Goal: Task Accomplishment & Management: Manage account settings

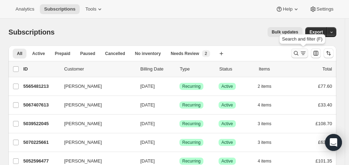
click at [299, 51] on icon "Search and filter results" at bounding box center [295, 53] width 7 height 7
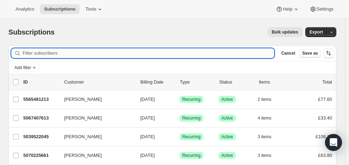
click at [71, 53] on input "Filter subscribers" at bounding box center [148, 53] width 251 height 10
paste input "[EMAIL_ADDRESS][DOMAIN_NAME]"
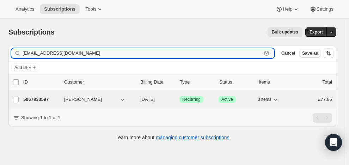
type input "[EMAIL_ADDRESS][DOMAIN_NAME]"
click at [54, 96] on p "5067833597" at bounding box center [40, 99] width 35 height 7
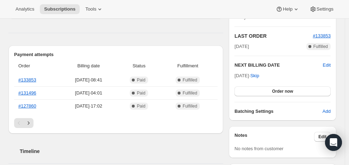
scroll to position [146, 0]
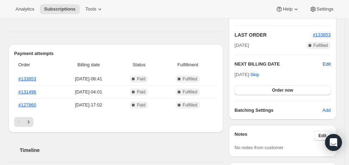
click at [329, 63] on span "Edit" at bounding box center [327, 64] width 8 height 7
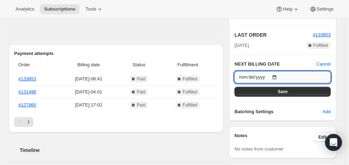
click at [279, 76] on input "[DATE]" at bounding box center [282, 77] width 96 height 12
type input "[DATE]"
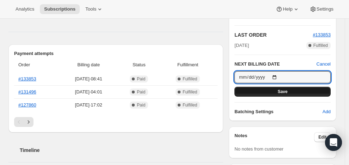
click at [291, 88] on button "Save" at bounding box center [282, 92] width 96 height 10
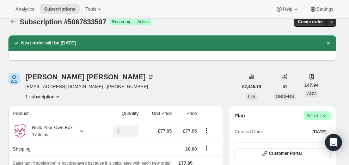
scroll to position [0, 0]
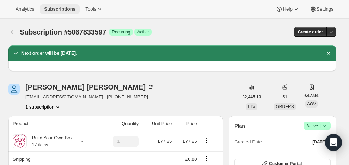
click at [59, 7] on span "Subscriptions" at bounding box center [59, 9] width 31 height 6
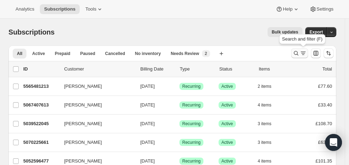
click at [298, 52] on icon "Search and filter results" at bounding box center [295, 53] width 7 height 7
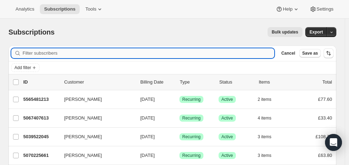
click at [73, 51] on input "Filter subscribers" at bounding box center [148, 53] width 251 height 10
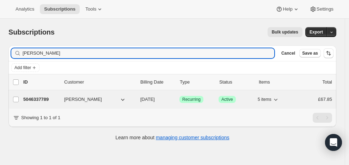
type input "[PERSON_NAME]"
click at [83, 98] on span "[PERSON_NAME]" at bounding box center [83, 99] width 38 height 7
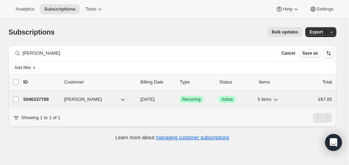
click at [51, 98] on p "5046337789" at bounding box center [40, 99] width 35 height 7
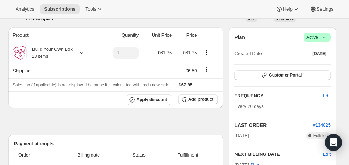
scroll to position [59, 0]
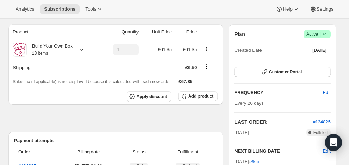
click at [315, 32] on span "Active |" at bounding box center [316, 34] width 21 height 7
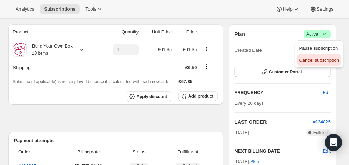
click at [315, 58] on span "Cancel subscription" at bounding box center [319, 59] width 40 height 5
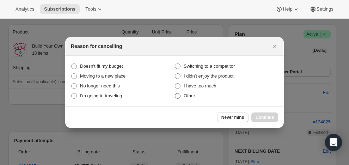
click at [181, 96] on label "Other" at bounding box center [226, 96] width 104 height 10
click at [175, 93] on input "Other" at bounding box center [175, 93] width 0 height 0
radio input "true"
click at [273, 115] on span "Continue" at bounding box center [264, 117] width 18 height 6
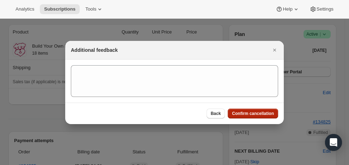
click at [260, 111] on span "Confirm cancellation" at bounding box center [253, 114] width 42 height 6
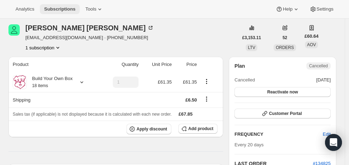
click at [50, 7] on span "Subscriptions" at bounding box center [59, 9] width 31 height 6
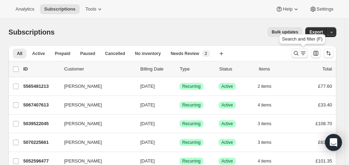
click at [299, 50] on icon "Search and filter results" at bounding box center [295, 53] width 7 height 7
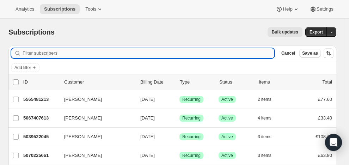
click at [123, 52] on input "Filter subscribers" at bounding box center [148, 53] width 251 height 10
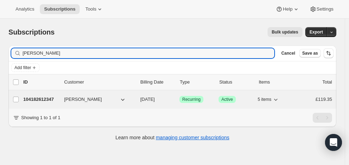
type input "[PERSON_NAME]"
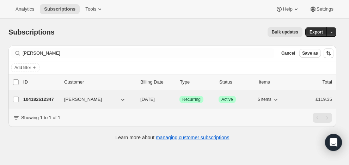
click at [40, 98] on p "104182612347" at bounding box center [40, 99] width 35 height 7
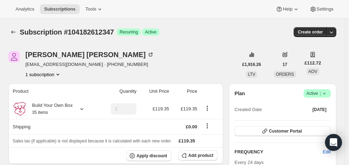
click at [318, 93] on span "Active |" at bounding box center [316, 93] width 21 height 7
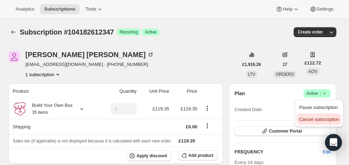
click at [318, 119] on span "Cancel subscription" at bounding box center [319, 119] width 40 height 5
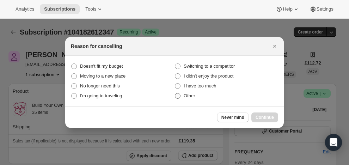
click at [178, 95] on span ":r1ck:" at bounding box center [178, 96] width 6 height 6
click at [175, 93] on input "Other" at bounding box center [175, 93] width 0 height 0
radio input "true"
click at [265, 115] on span "Continue" at bounding box center [264, 117] width 18 height 6
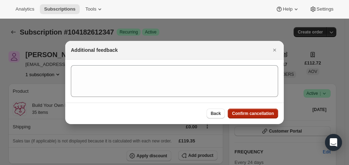
click at [251, 110] on button "Confirm cancellation" at bounding box center [252, 113] width 50 height 10
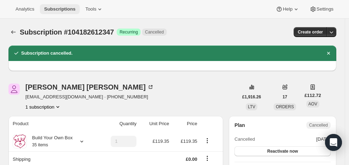
click at [68, 6] on span "Subscriptions" at bounding box center [59, 9] width 31 height 6
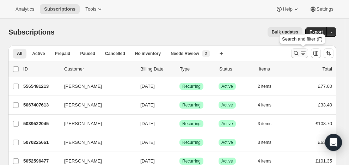
click at [299, 51] on icon "Search and filter results" at bounding box center [295, 53] width 7 height 7
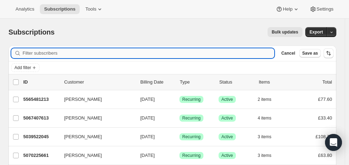
click at [133, 51] on input "Filter subscribers" at bounding box center [148, 53] width 251 height 10
paste input "[PERSON_NAME]"
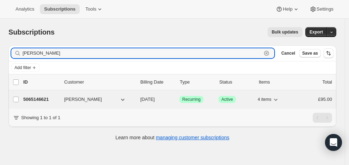
type input "[PERSON_NAME]"
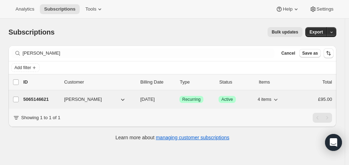
click at [49, 97] on p "5065146621" at bounding box center [40, 99] width 35 height 7
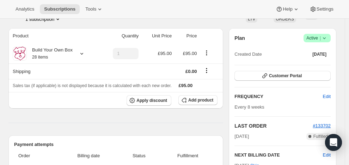
scroll to position [121, 0]
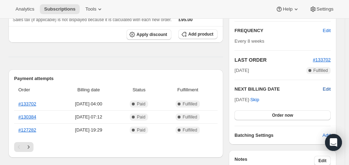
click at [329, 88] on span "Edit" at bounding box center [327, 89] width 8 height 7
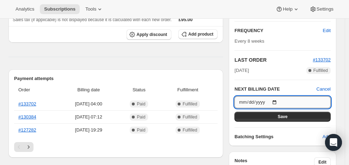
click at [278, 101] on input "[DATE]" at bounding box center [282, 102] width 96 height 12
type input "[DATE]"
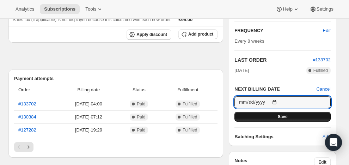
click at [285, 114] on span "Save" at bounding box center [282, 117] width 10 height 6
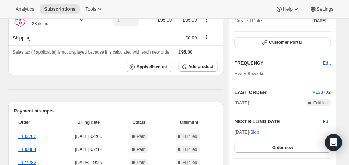
click at [330, 120] on span "Edit" at bounding box center [327, 121] width 8 height 7
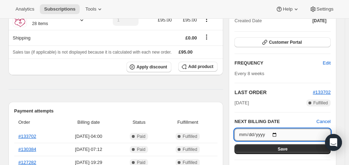
click at [280, 133] on input "[DATE]" at bounding box center [282, 135] width 96 height 12
type input "[DATE]"
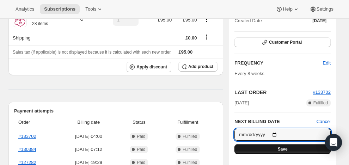
click at [283, 146] on span "Save" at bounding box center [282, 149] width 10 height 6
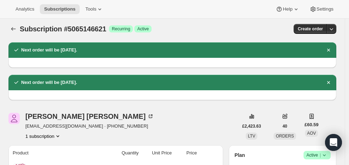
scroll to position [0, 0]
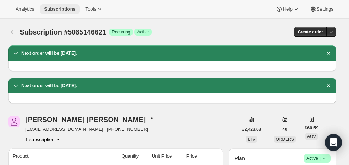
click at [68, 7] on span "Subscriptions" at bounding box center [59, 9] width 31 height 6
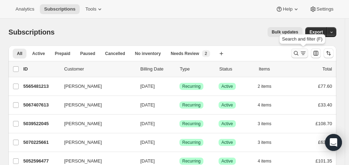
click at [299, 51] on icon "Search and filter results" at bounding box center [295, 53] width 7 height 7
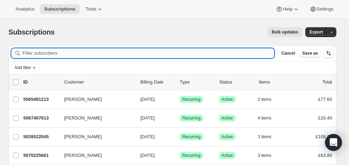
click at [157, 52] on input "Filter subscribers" at bounding box center [148, 53] width 251 height 10
paste input "[EMAIL_ADDRESS][DOMAIN_NAME]"
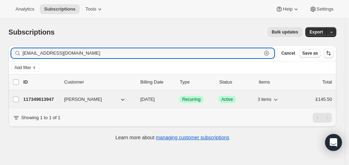
type input "[EMAIL_ADDRESS][DOMAIN_NAME]"
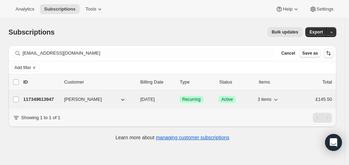
click at [48, 97] on p "117349613947" at bounding box center [40, 99] width 35 height 7
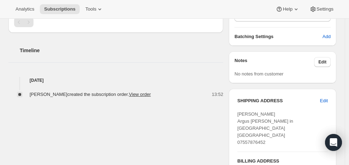
scroll to position [222, 0]
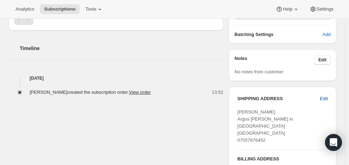
click at [327, 97] on span "Edit" at bounding box center [324, 98] width 8 height 7
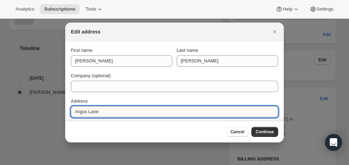
click at [75, 112] on input "Argus Lane" at bounding box center [174, 111] width 207 height 11
type input "[STREET_ADDRESS]"
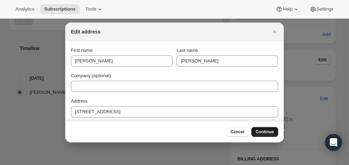
click at [273, 129] on span "Continue" at bounding box center [264, 132] width 18 height 6
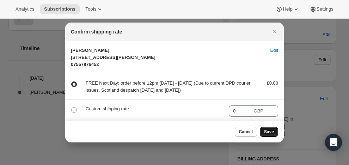
click at [273, 129] on span "Save" at bounding box center [269, 132] width 10 height 6
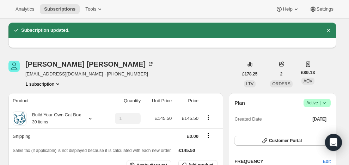
scroll to position [0, 0]
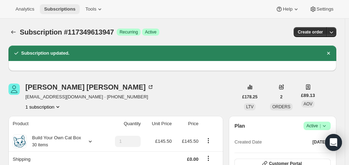
click at [70, 7] on span "Subscriptions" at bounding box center [59, 9] width 31 height 6
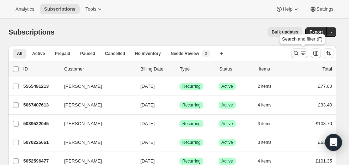
click at [299, 52] on icon "Search and filter results" at bounding box center [295, 53] width 7 height 7
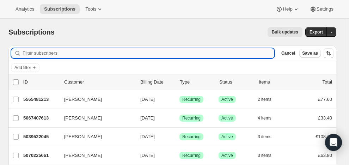
click at [90, 52] on input "Filter subscribers" at bounding box center [148, 53] width 251 height 10
paste input "[PERSON_NAME]"
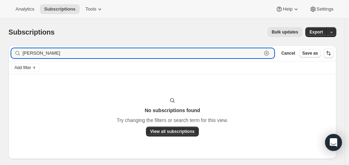
drag, startPoint x: 32, startPoint y: 53, endPoint x: 17, endPoint y: 56, distance: 15.7
click at [17, 56] on div "[PERSON_NAME] Clear" at bounding box center [142, 53] width 263 height 10
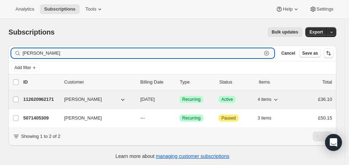
type input "[PERSON_NAME]"
click at [36, 98] on p "112620962171" at bounding box center [40, 99] width 35 height 7
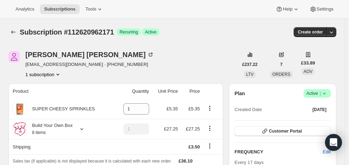
click at [314, 91] on span "Active |" at bounding box center [316, 93] width 21 height 7
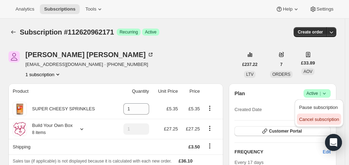
click at [311, 117] on span "Cancel subscription" at bounding box center [319, 119] width 40 height 5
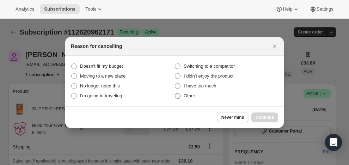
click at [177, 96] on span ":r317:" at bounding box center [178, 96] width 6 height 6
click at [175, 93] on input "Other" at bounding box center [175, 93] width 0 height 0
radio input "true"
click at [265, 115] on span "Continue" at bounding box center [264, 117] width 18 height 6
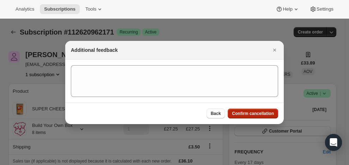
click at [260, 111] on span "Confirm cancellation" at bounding box center [253, 114] width 42 height 6
